Goal: Entertainment & Leisure: Consume media (video, audio)

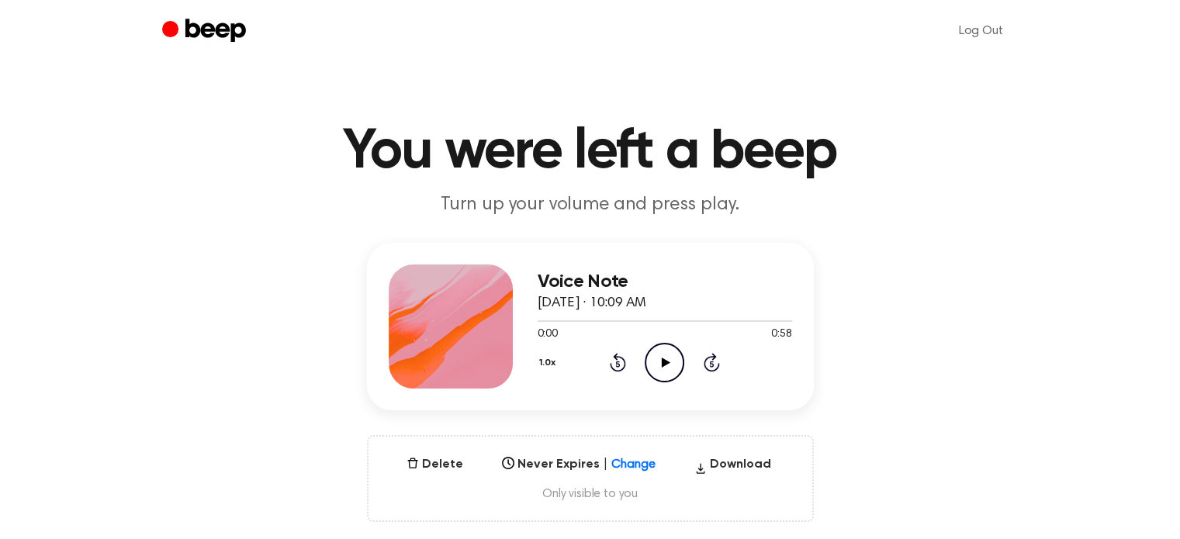
click at [663, 366] on icon "Play Audio" at bounding box center [665, 363] width 40 height 40
click at [662, 368] on icon "Pause Audio" at bounding box center [665, 363] width 40 height 40
click at [649, 344] on icon "Play Audio" at bounding box center [665, 363] width 40 height 40
click at [660, 372] on icon "Pause Audio" at bounding box center [665, 363] width 40 height 40
